Goal: Information Seeking & Learning: Understand process/instructions

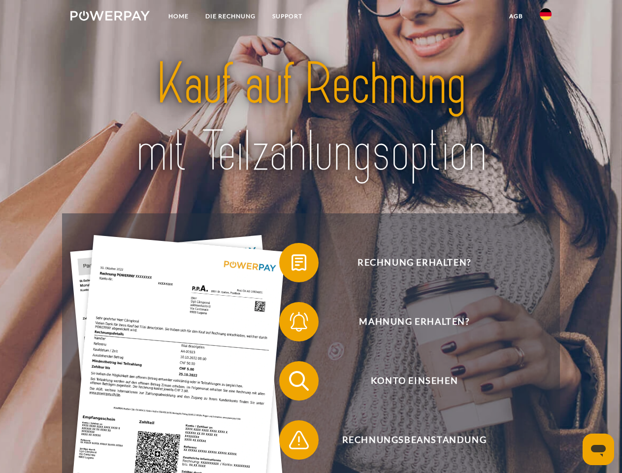
click at [110, 17] on img at bounding box center [109, 16] width 79 height 10
click at [545, 17] on img at bounding box center [546, 14] width 12 height 12
click at [515, 16] on link "agb" at bounding box center [516, 16] width 31 height 18
click at [291, 264] on span at bounding box center [283, 262] width 49 height 49
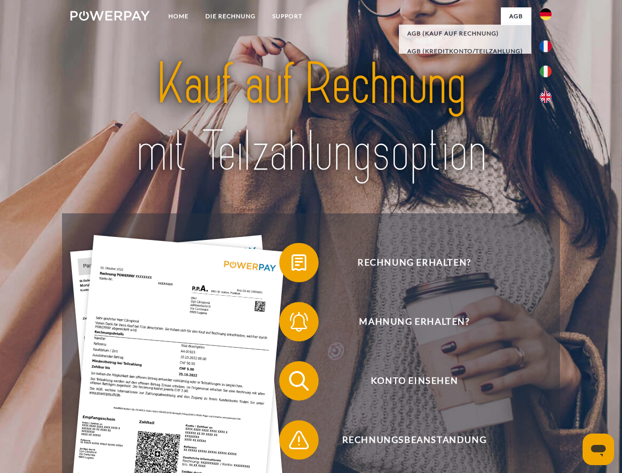
click at [291, 323] on div "Rechnung erhalten? Mahnung erhalten? Konto einsehen" at bounding box center [310, 410] width 497 height 394
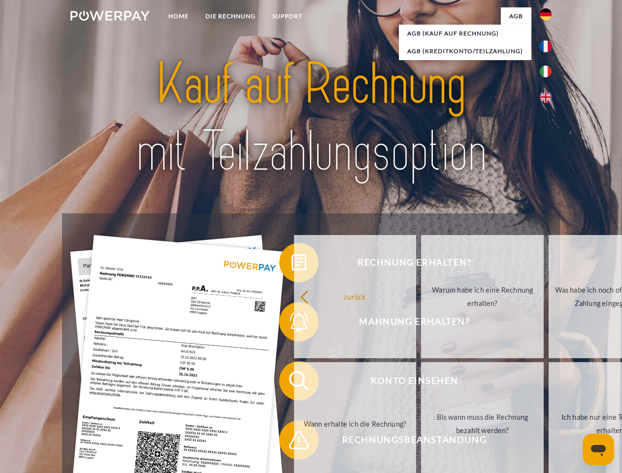
click at [421, 383] on link "Bis wann muss die Rechnung bezahlt werden?" at bounding box center [482, 423] width 123 height 123
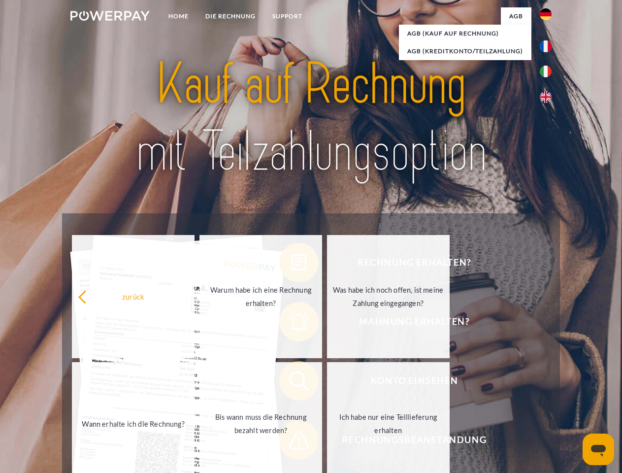
click at [291, 442] on span at bounding box center [283, 439] width 49 height 49
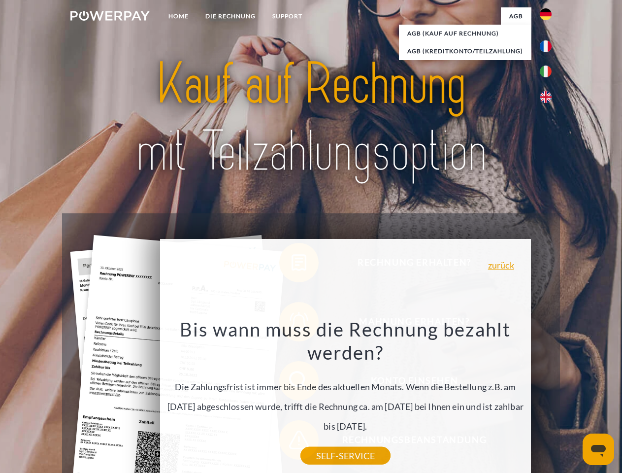
click at [598, 449] on icon "Messaging-Fenster öffnen" at bounding box center [598, 451] width 15 height 12
